Goal: Task Accomplishment & Management: Manage account settings

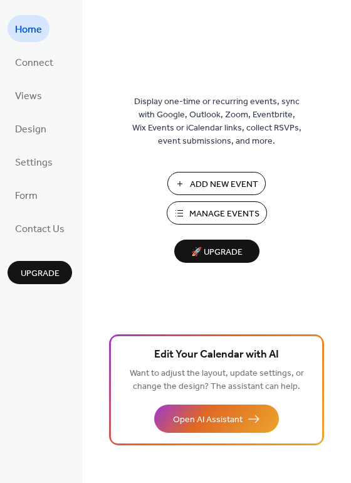
click at [213, 212] on span "Manage Events" at bounding box center [224, 214] width 70 height 13
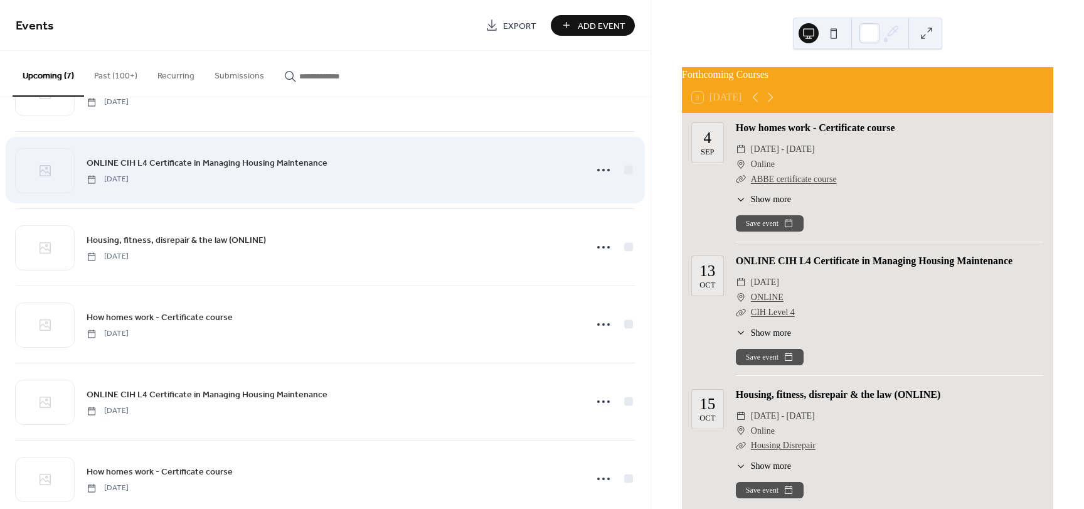
scroll to position [63, 0]
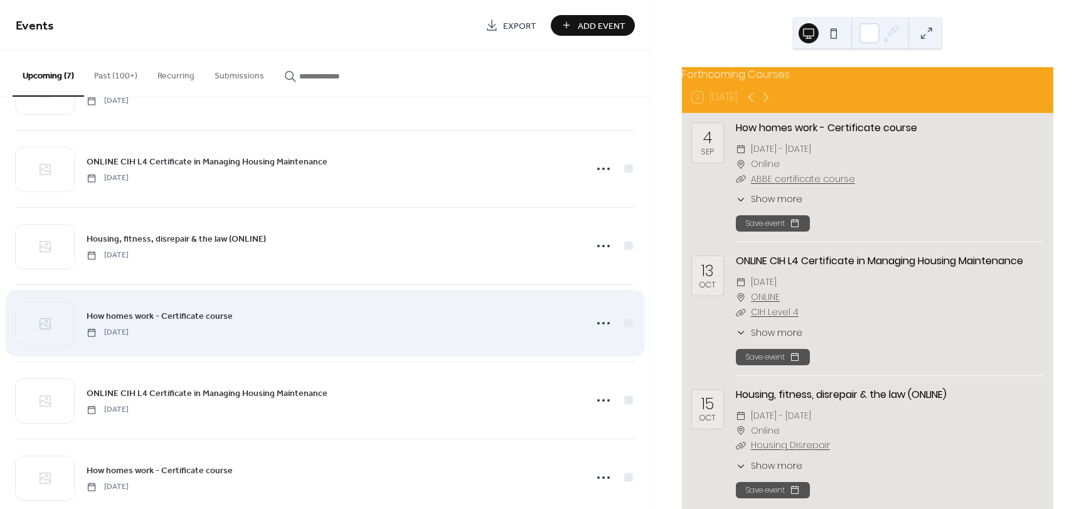
click at [215, 323] on link "How homes work - Certificate course" at bounding box center [160, 316] width 146 height 14
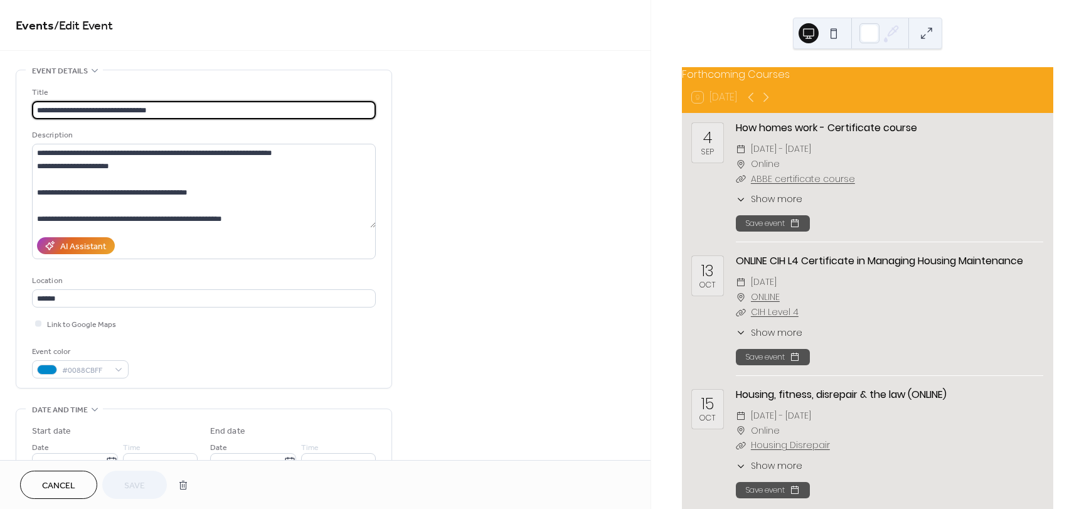
click at [67, 489] on span "Cancel" at bounding box center [58, 485] width 33 height 13
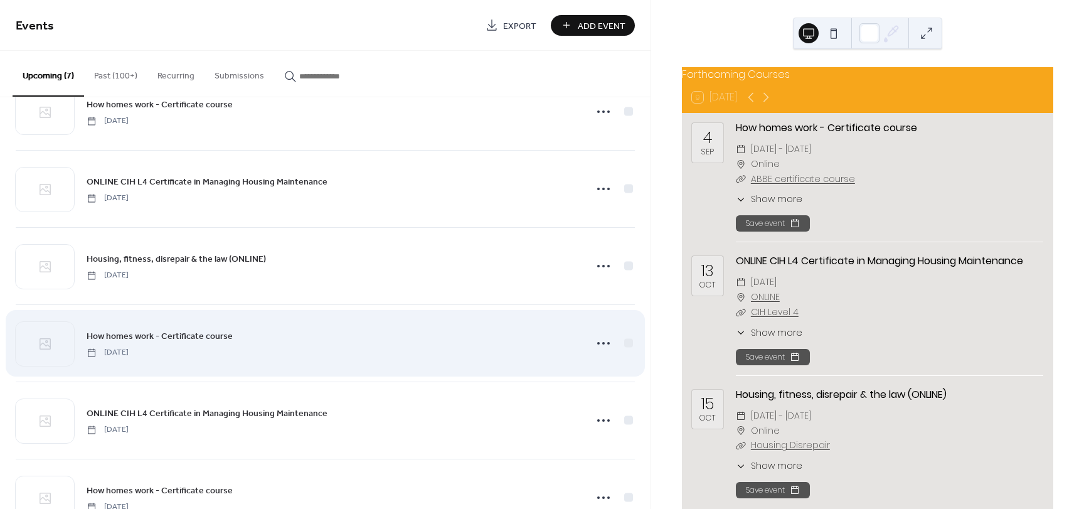
scroll to position [63, 0]
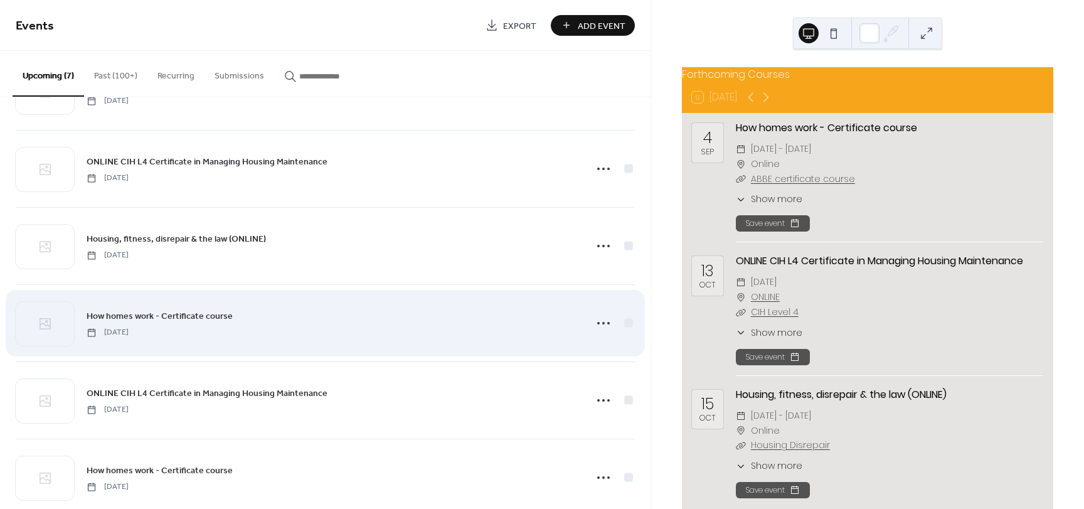
click at [191, 319] on span "How homes work - Certificate course" at bounding box center [160, 316] width 146 height 13
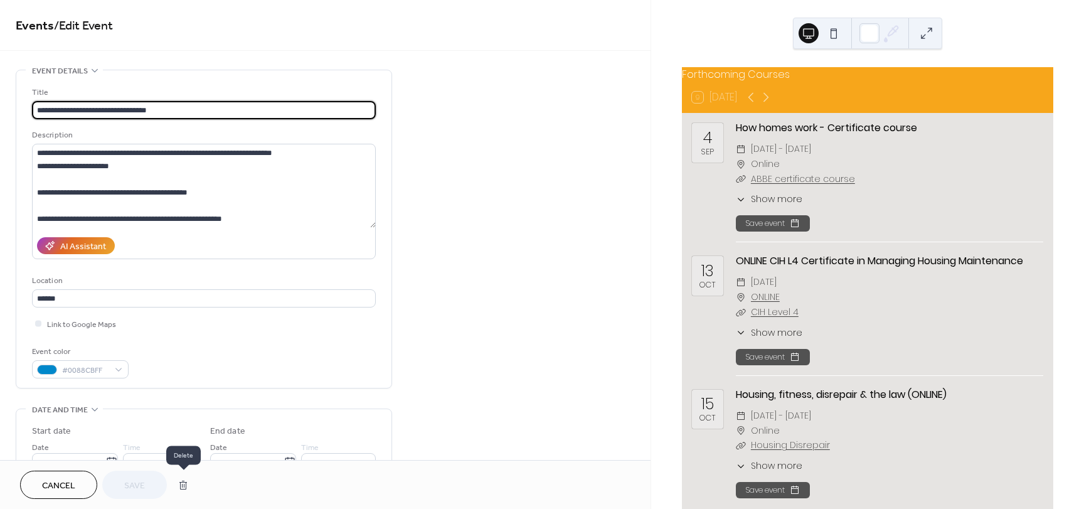
click at [185, 484] on button "button" at bounding box center [183, 484] width 23 height 25
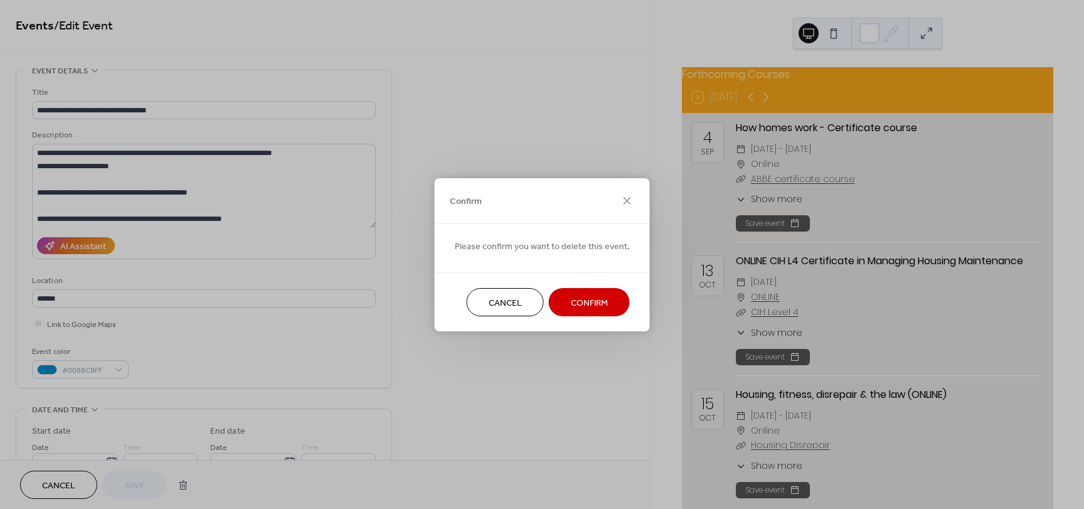
click at [571, 302] on span "Confirm" at bounding box center [589, 302] width 37 height 13
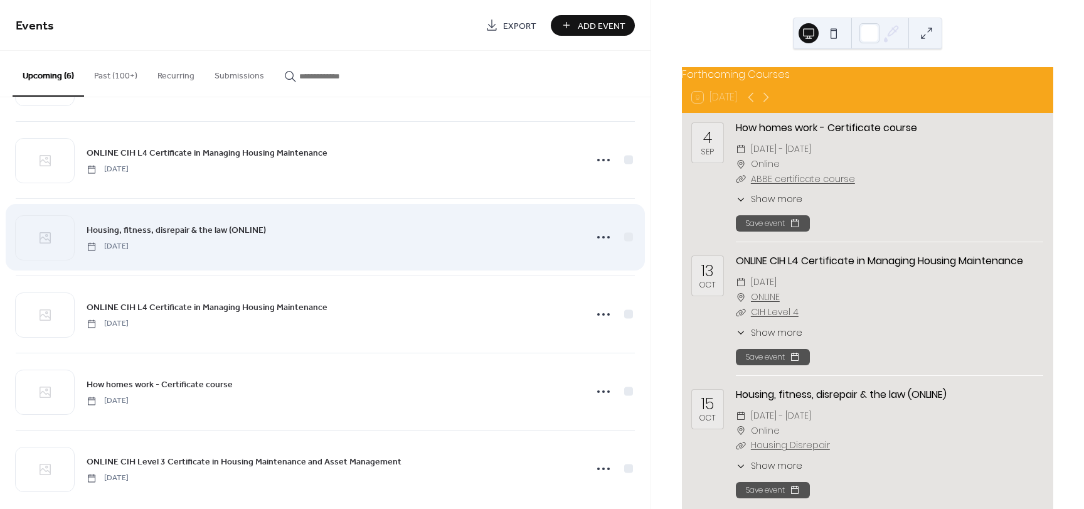
scroll to position [88, 0]
